Goal: Check status: Check status

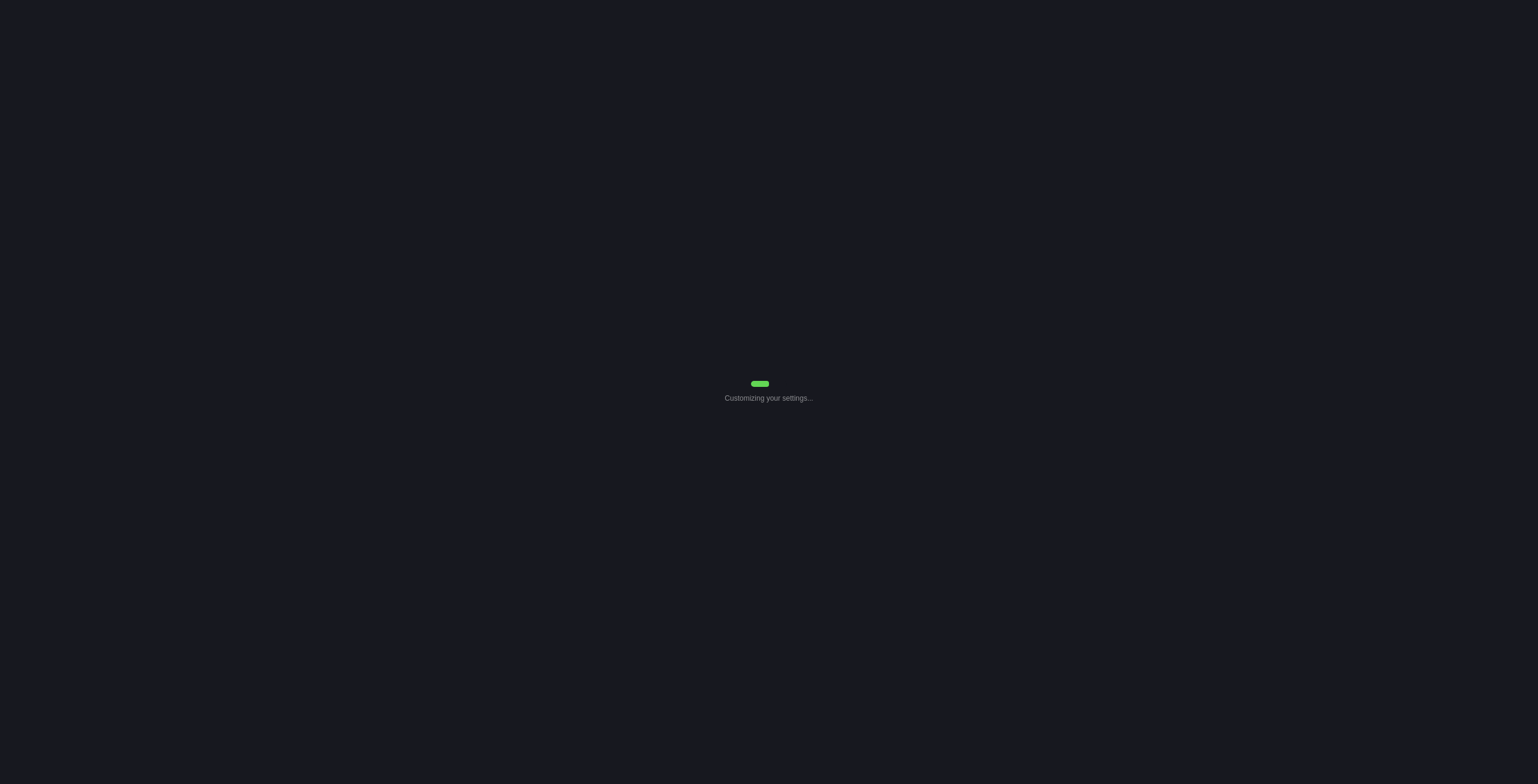
select select "7"
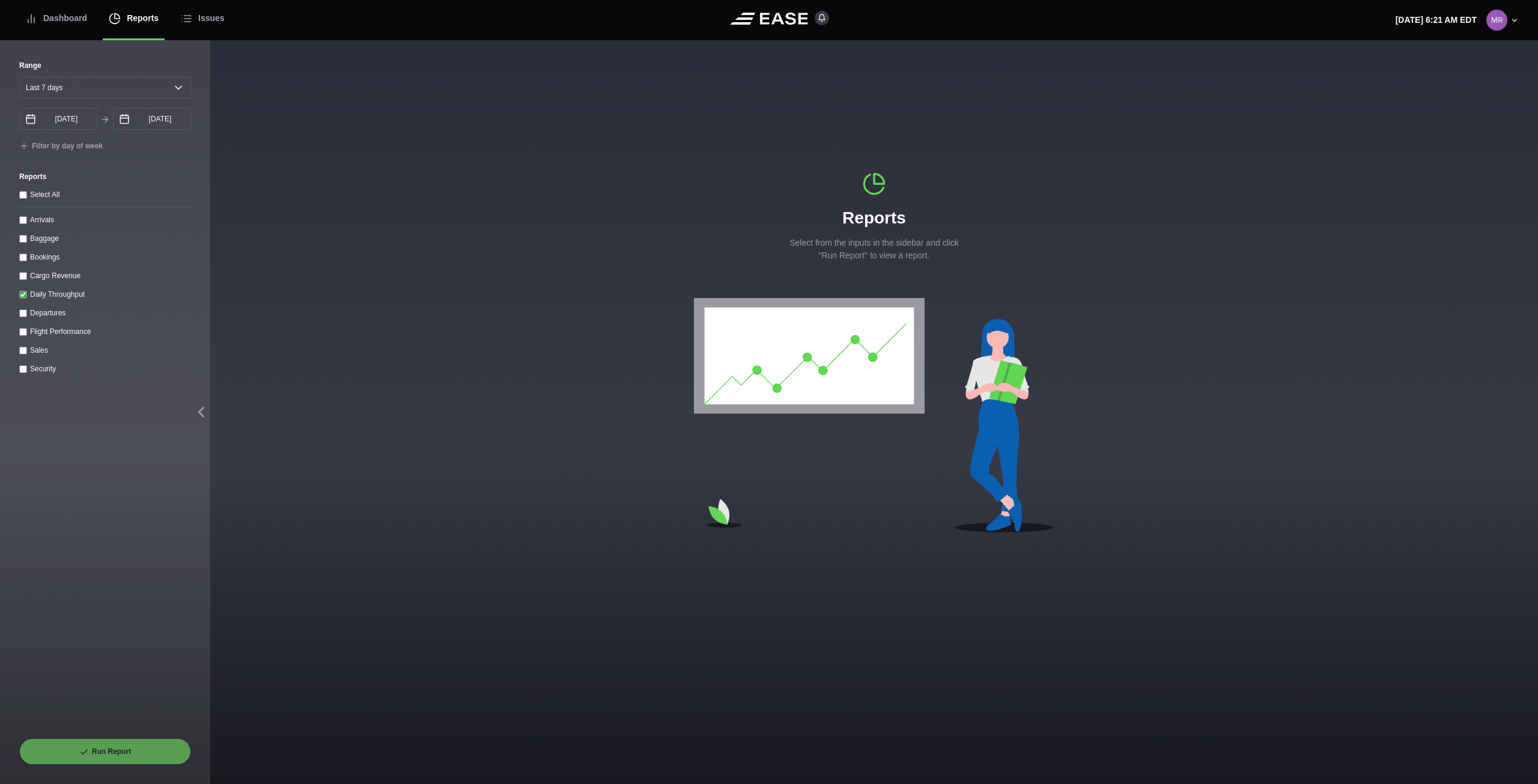
type input "09/03/2025"
type input "09/10/2025"
checkbox throughput "true"
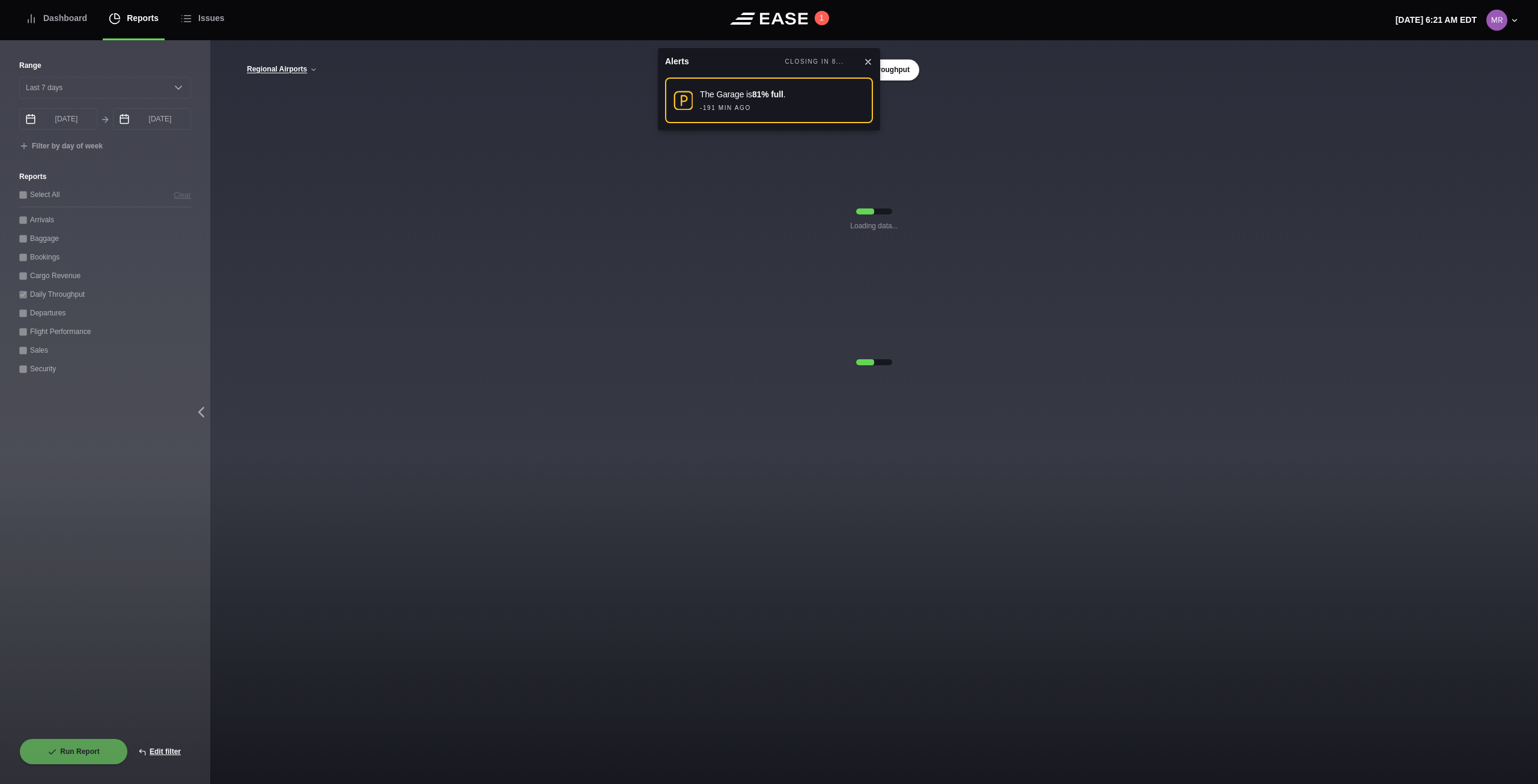
click at [867, 56] on div "Alerts CLOSING IN 8..." at bounding box center [769, 62] width 208 height 13
click at [865, 60] on icon at bounding box center [867, 62] width 5 height 5
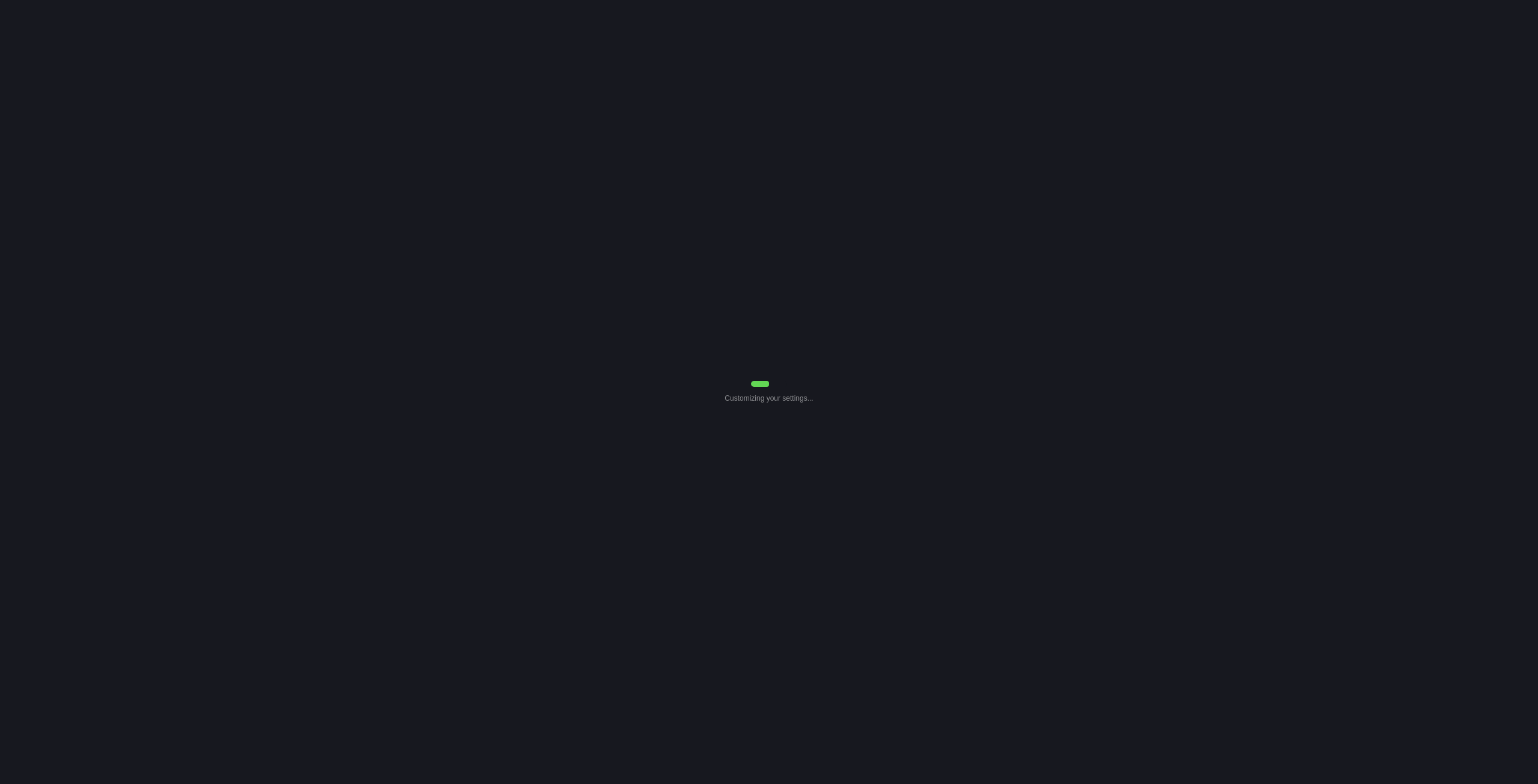
select select "7"
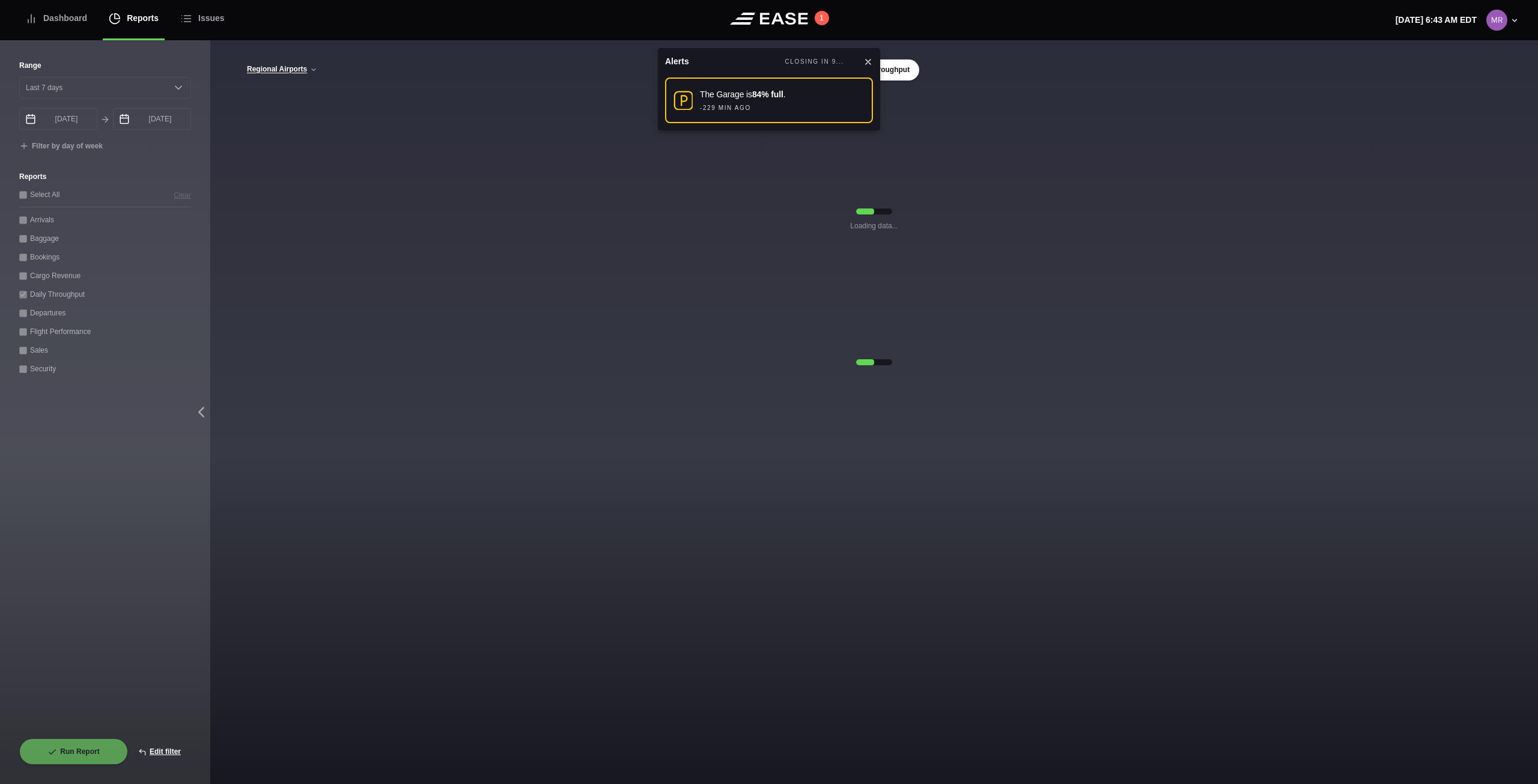
click at [867, 58] on icon at bounding box center [868, 62] width 10 height 10
